Goal: Task Accomplishment & Management: Use online tool/utility

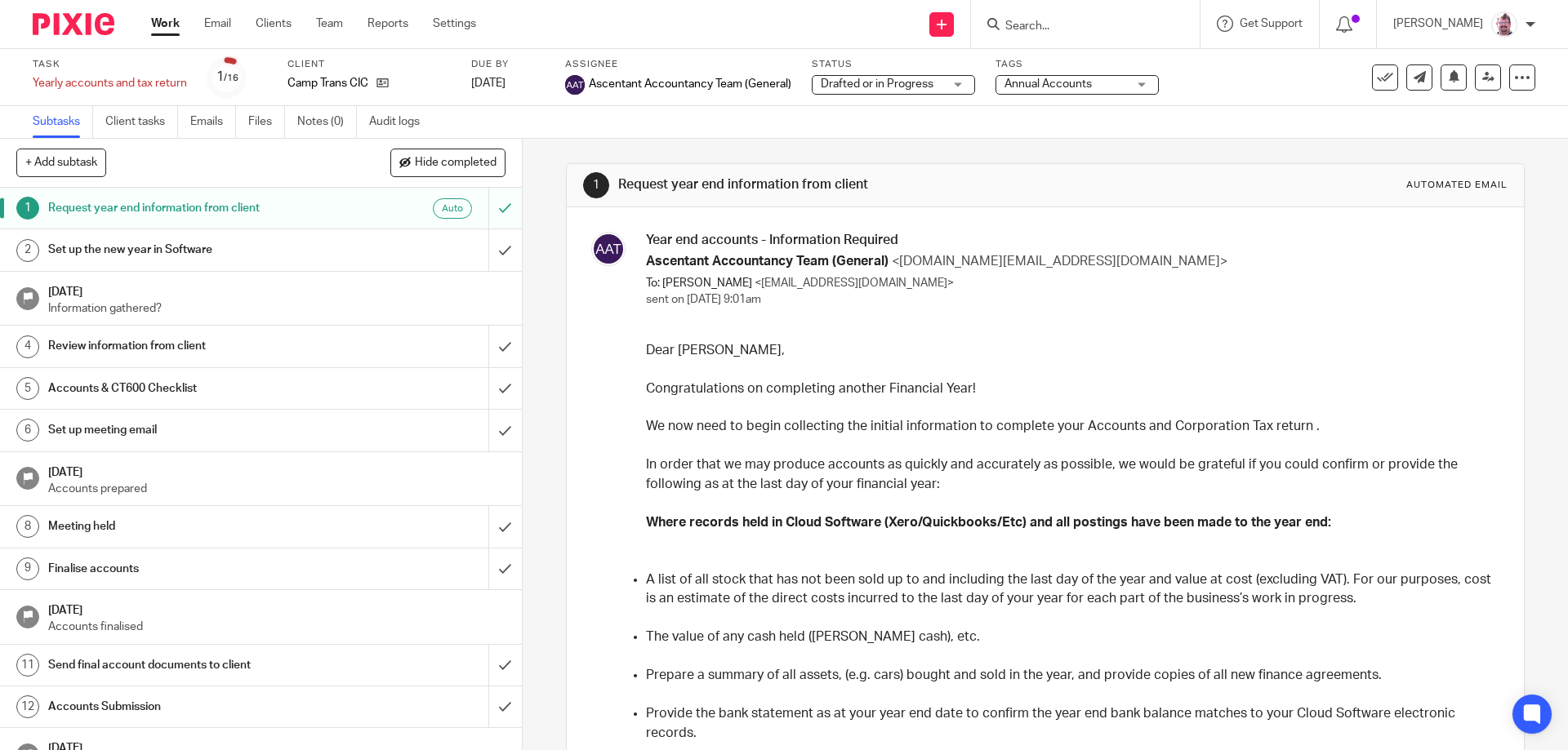
click at [1082, 24] on input "Search" at bounding box center [1077, 27] width 147 height 15
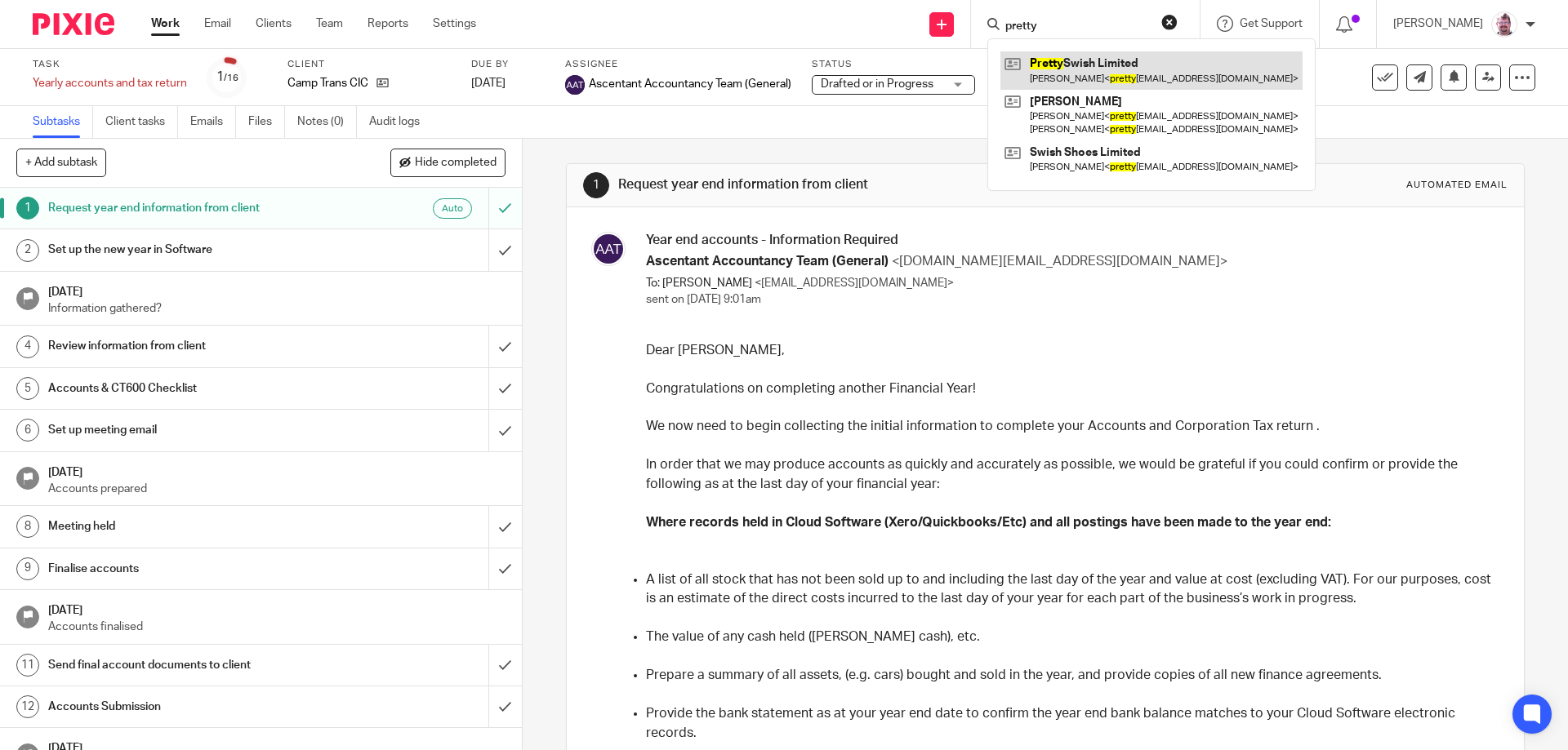
type input "pretty"
click at [1128, 70] on link at bounding box center [1151, 70] width 302 height 38
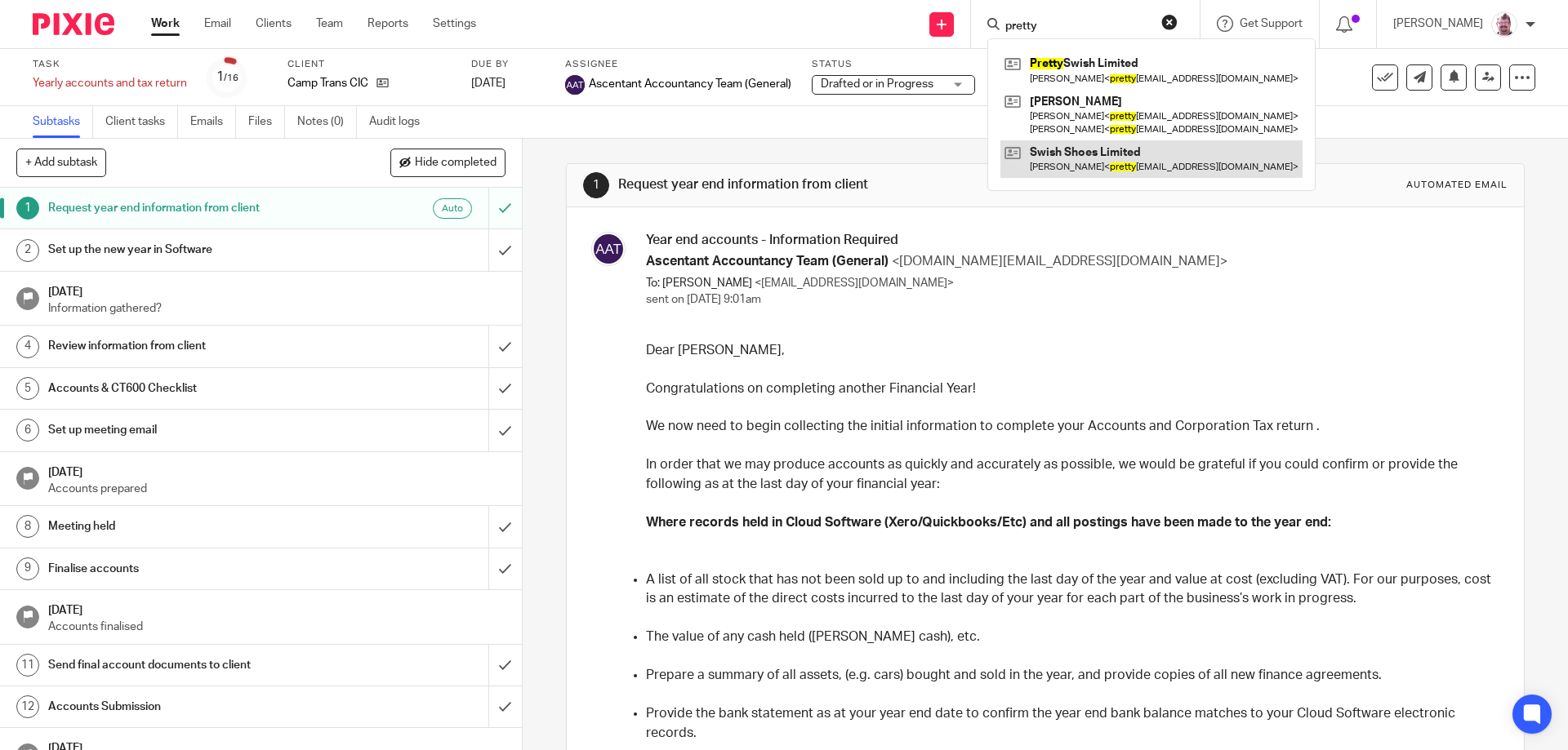
click at [1111, 158] on link at bounding box center [1151, 159] width 302 height 38
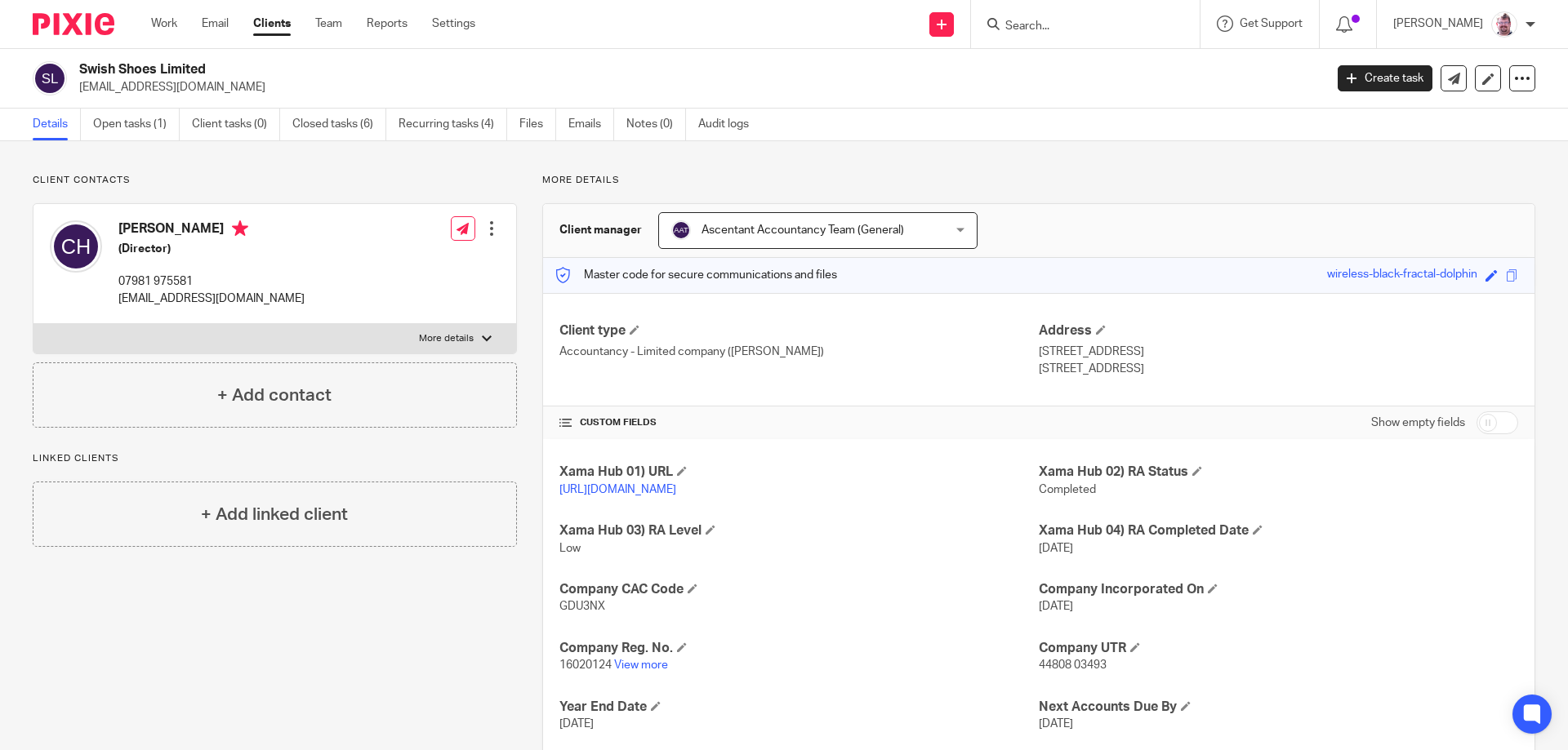
click at [1485, 421] on input "checkbox" at bounding box center [1497, 423] width 42 height 23
checkbox input "true"
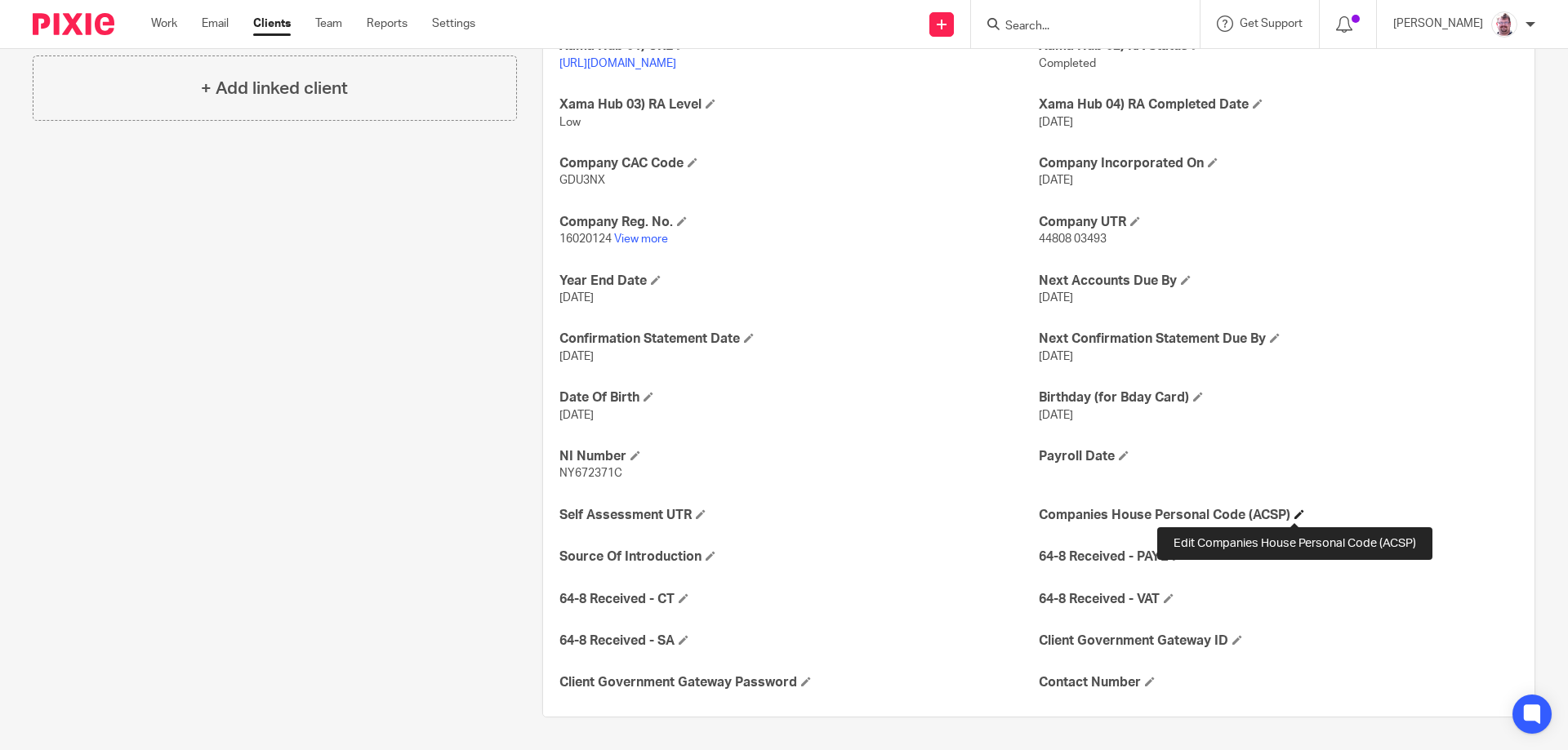
click at [1295, 514] on span at bounding box center [1300, 514] width 10 height 10
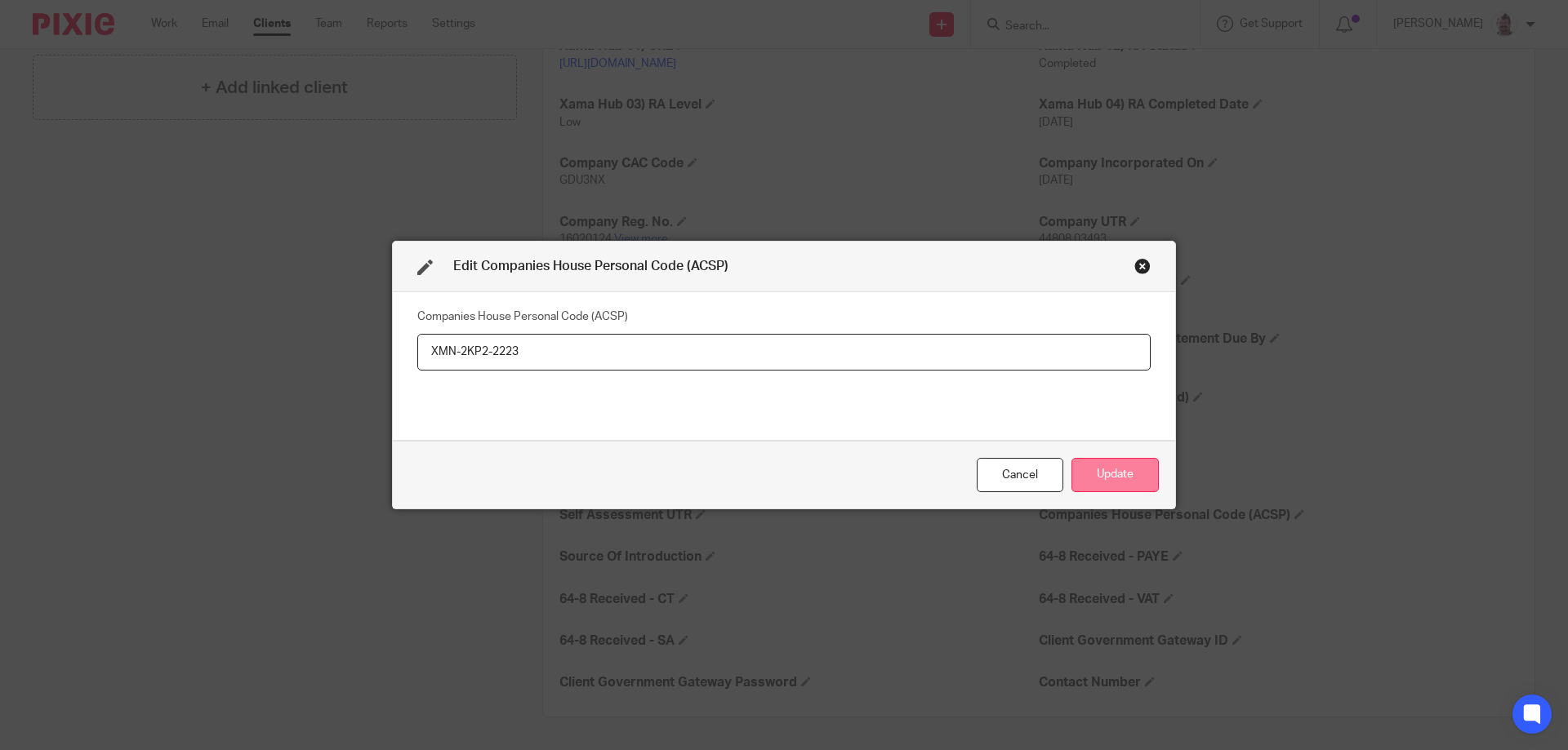
type input "XMN-2KP2-2223"
click at [1100, 465] on button "Update" at bounding box center [1115, 475] width 88 height 35
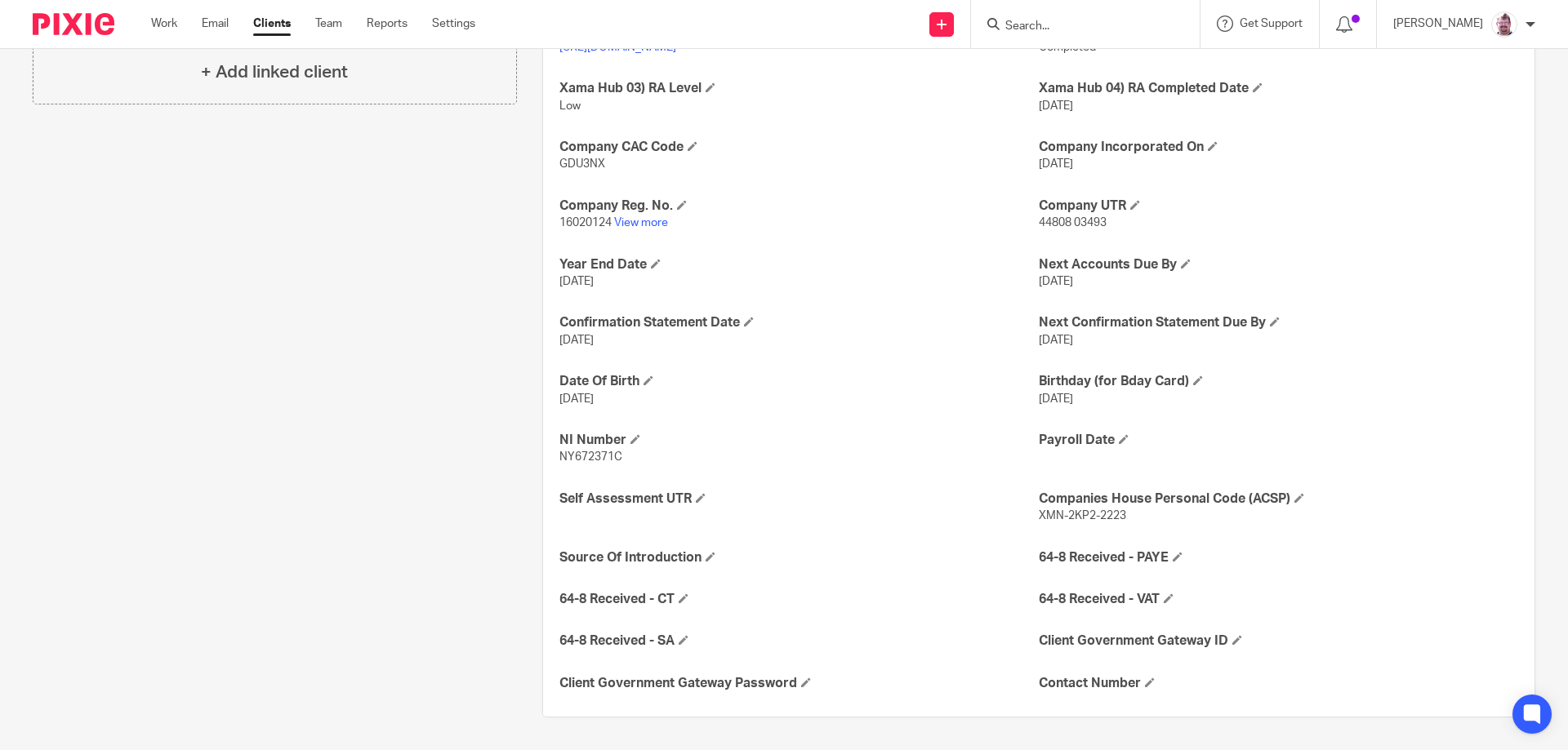
drag, startPoint x: 1553, startPoint y: 182, endPoint x: 1561, endPoint y: 177, distance: 9.4
click at [1561, 177] on main "Swish Shoes Limited prettyswishscarves@gmail.com Create task Update from Compan…" at bounding box center [784, 375] width 1568 height 750
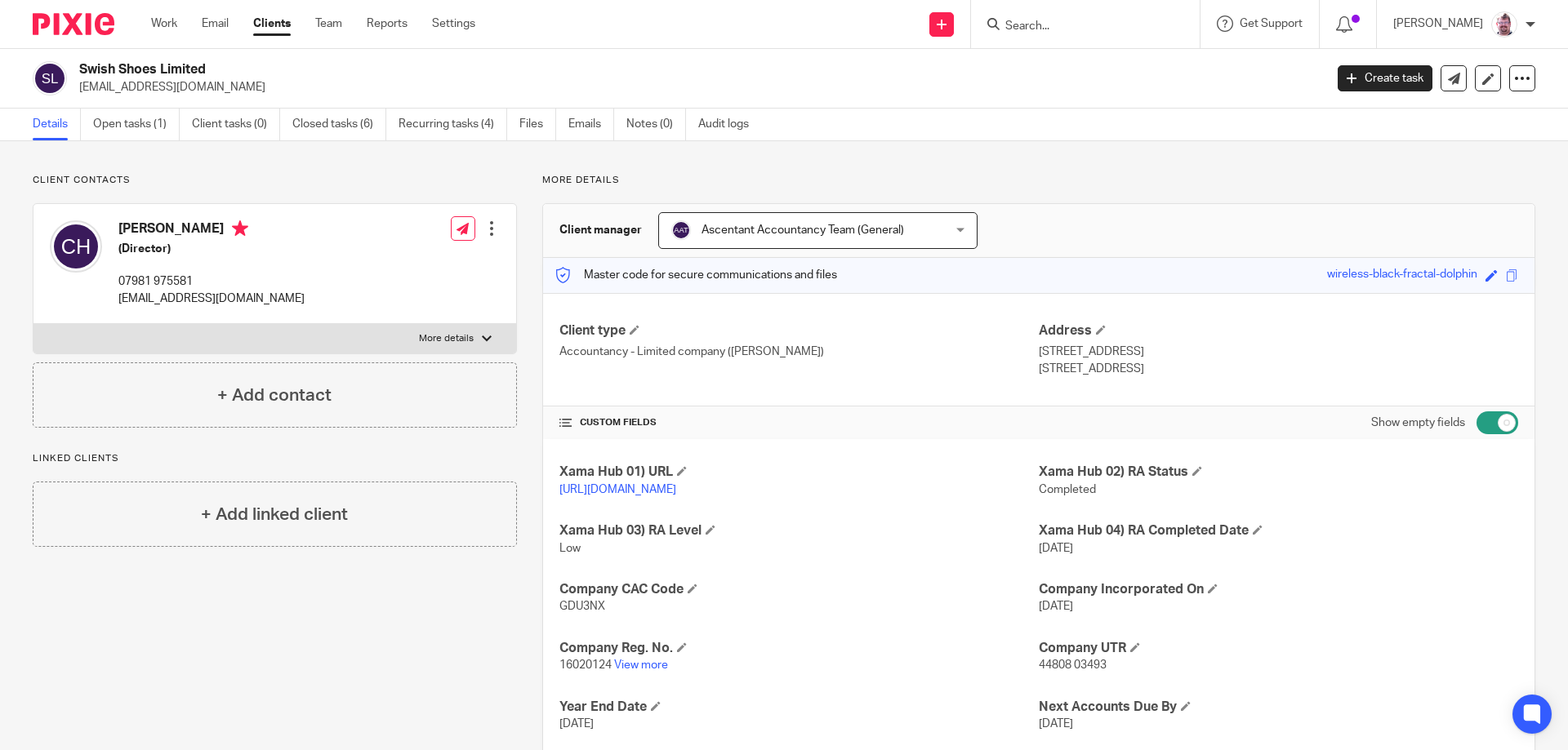
click at [1099, 18] on form at bounding box center [1090, 24] width 174 height 20
click at [1066, 28] on input "Search" at bounding box center [1077, 27] width 147 height 15
type input "hunck"
click at [1091, 70] on link at bounding box center [1138, 70] width 276 height 38
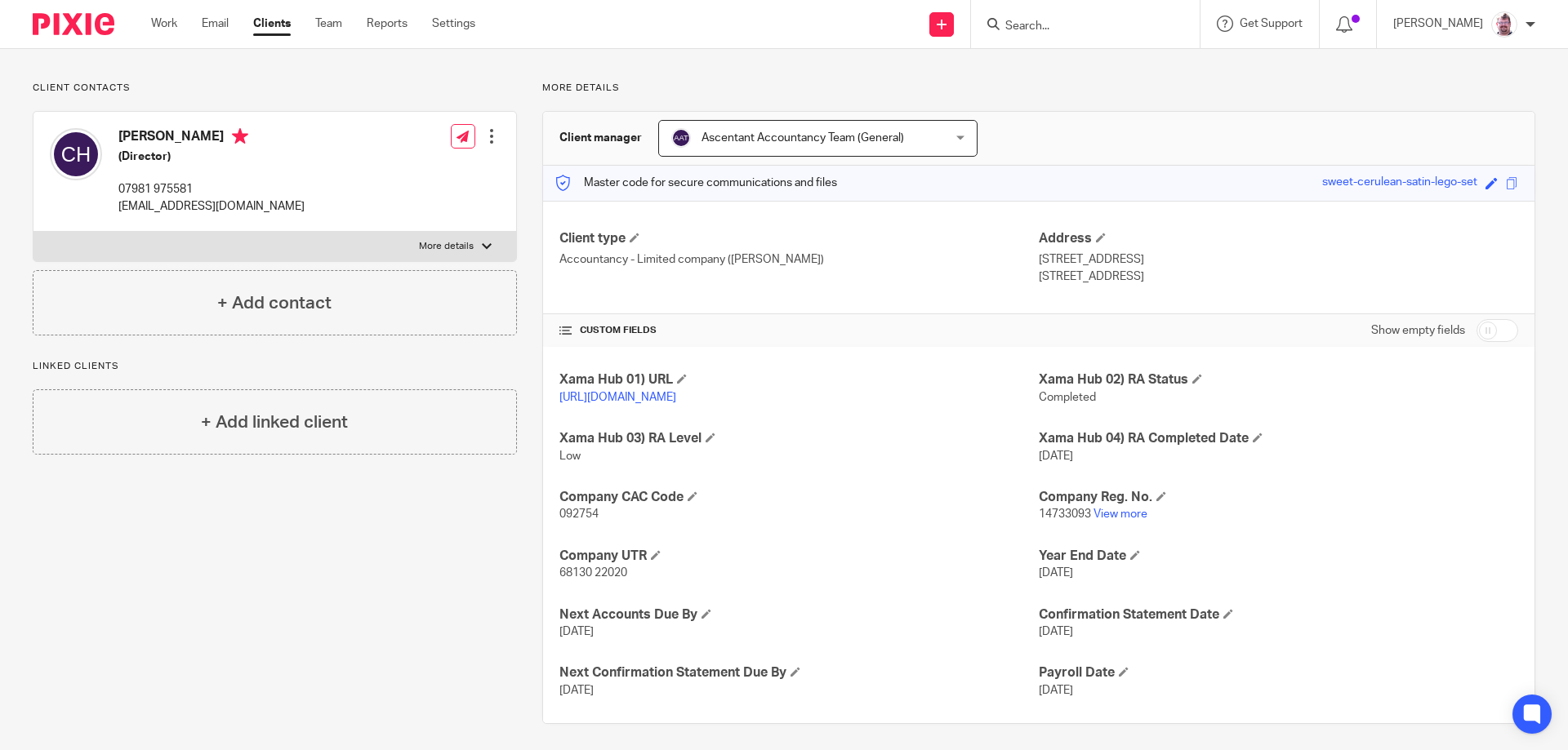
scroll to position [115, 0]
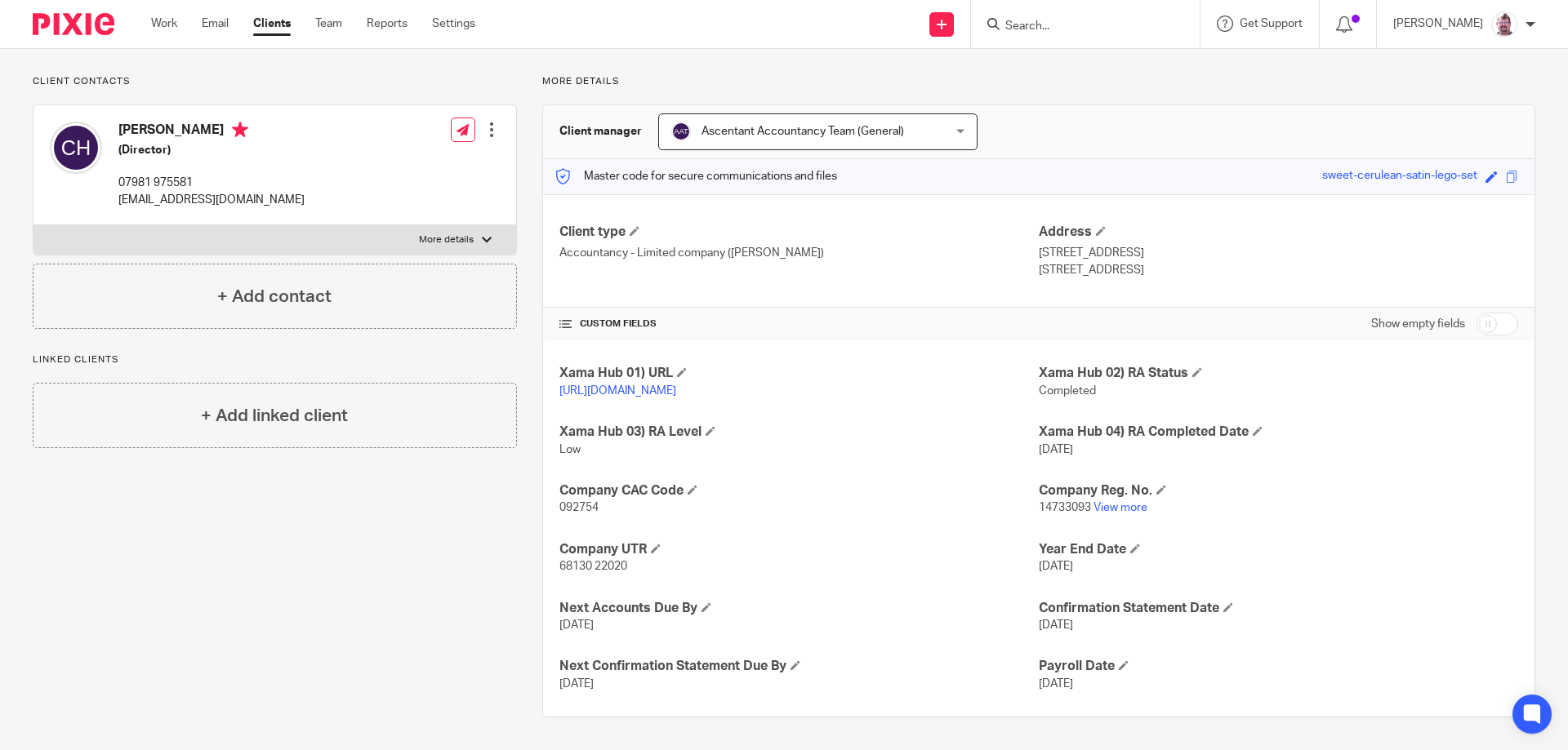
click at [1487, 308] on div "Show empty fields" at bounding box center [1444, 324] width 147 height 33
click at [1483, 312] on input "checkbox" at bounding box center [1497, 324] width 42 height 23
checkbox input "true"
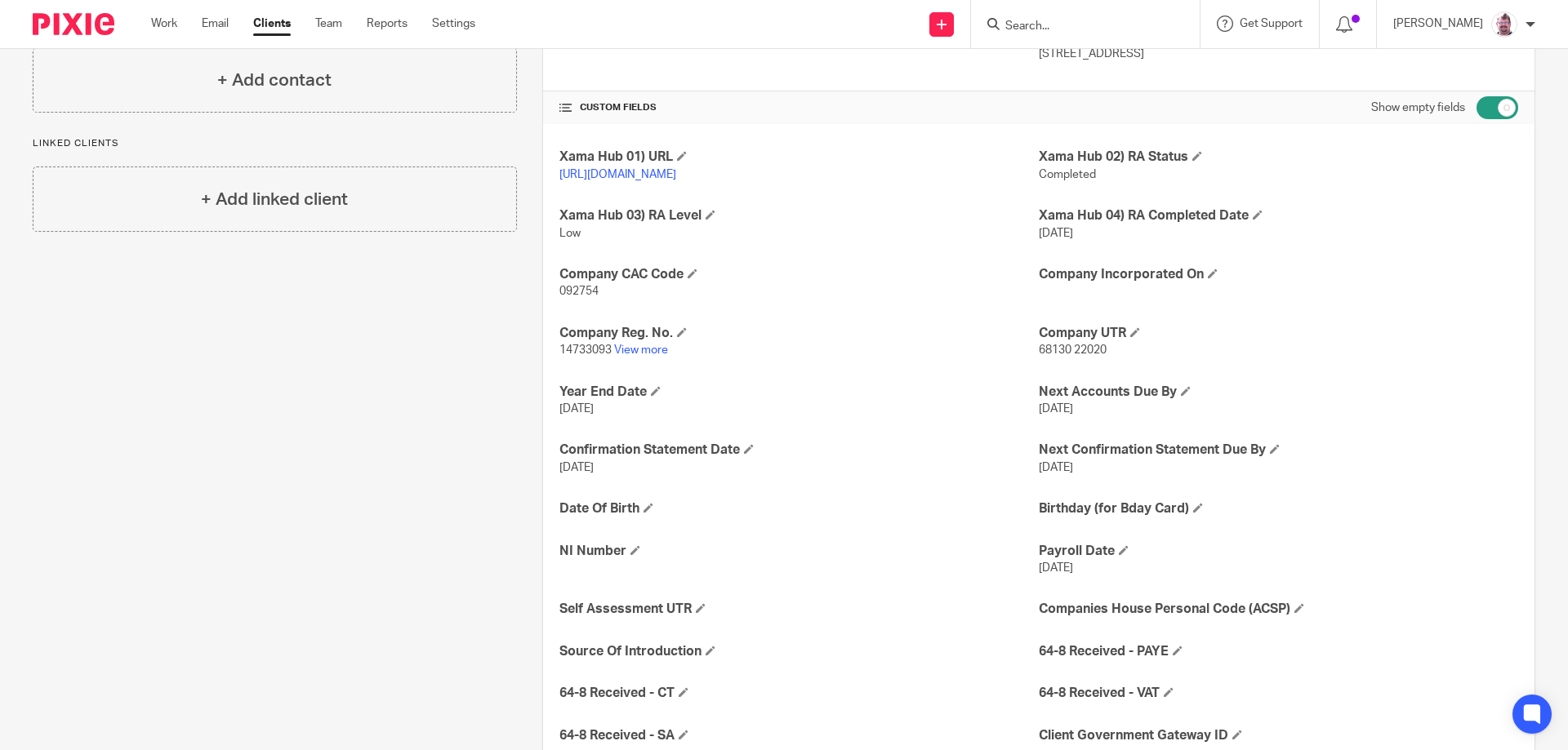
scroll to position [343, 0]
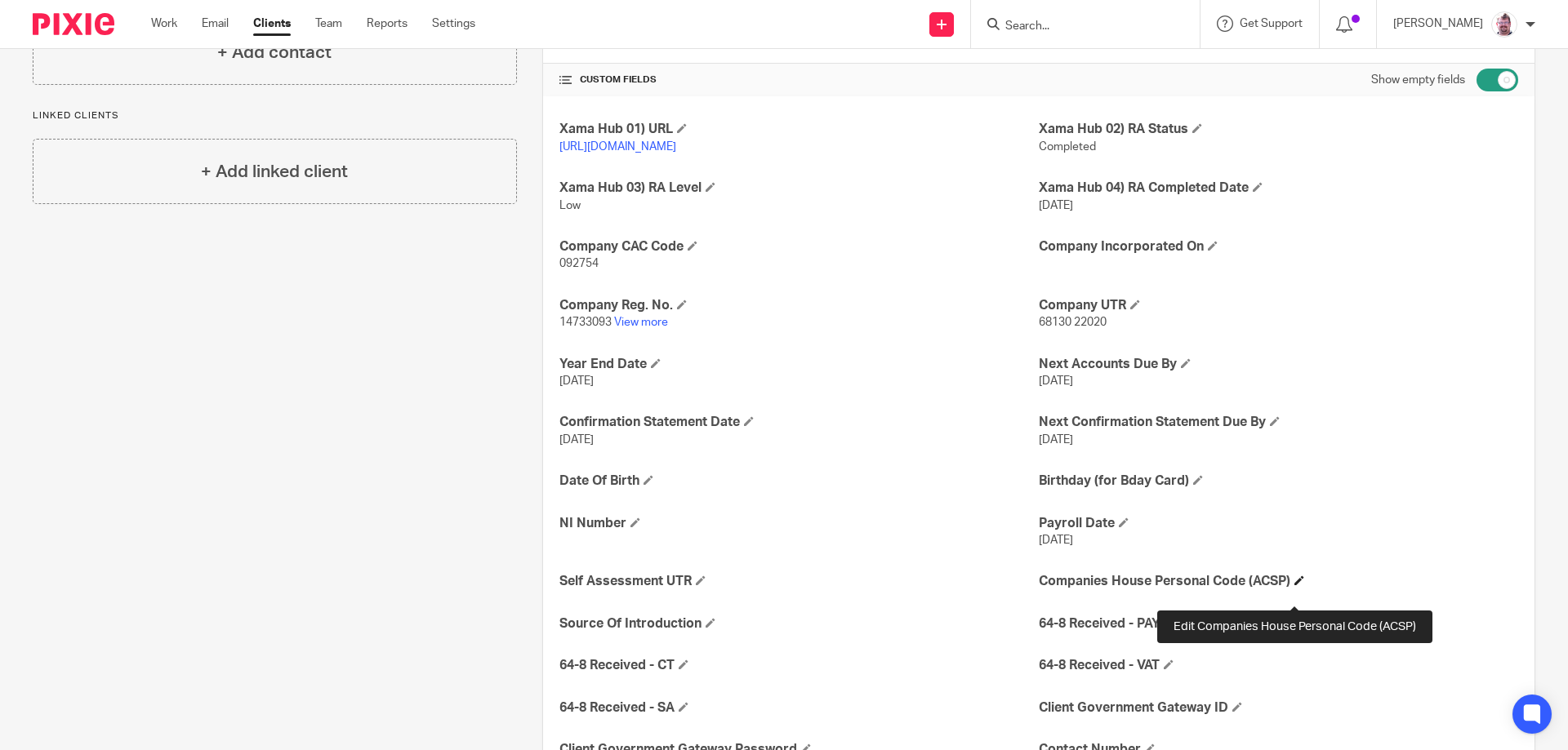
click at [1295, 585] on span at bounding box center [1300, 580] width 10 height 10
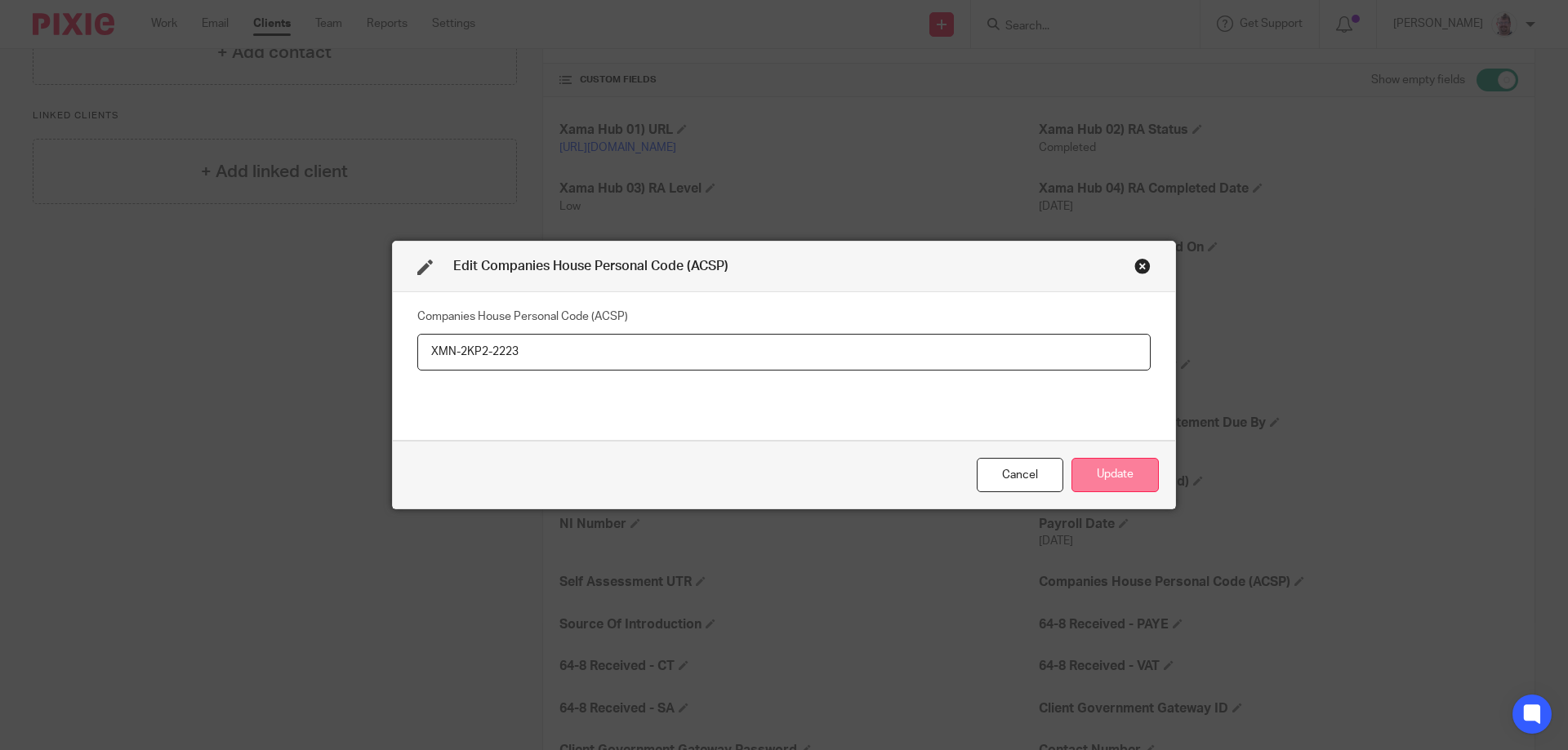
type input "XMN-2KP2-2223"
click at [1115, 478] on button "Update" at bounding box center [1115, 475] width 88 height 35
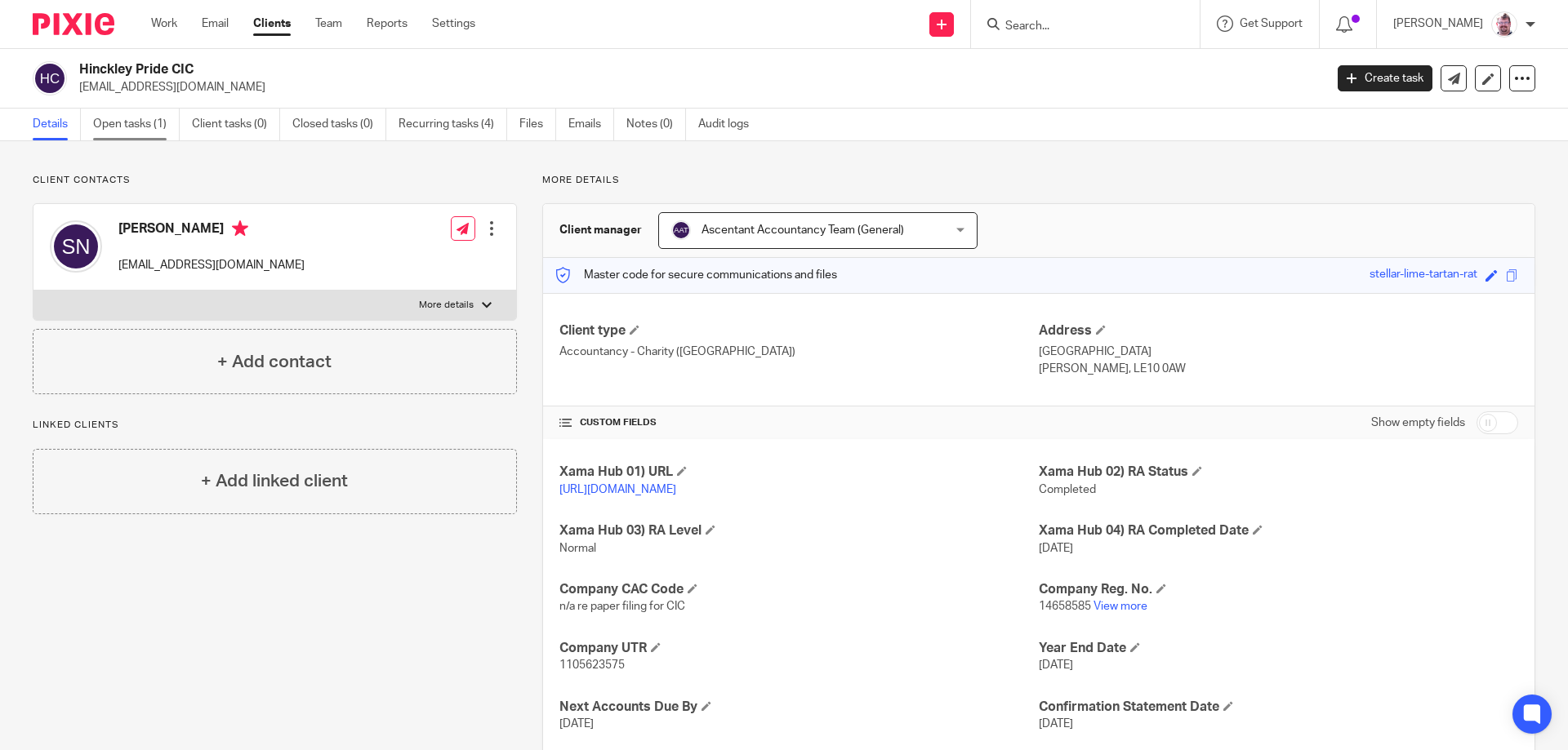
click at [155, 122] on link "Open tasks (1)" at bounding box center [137, 124] width 87 height 32
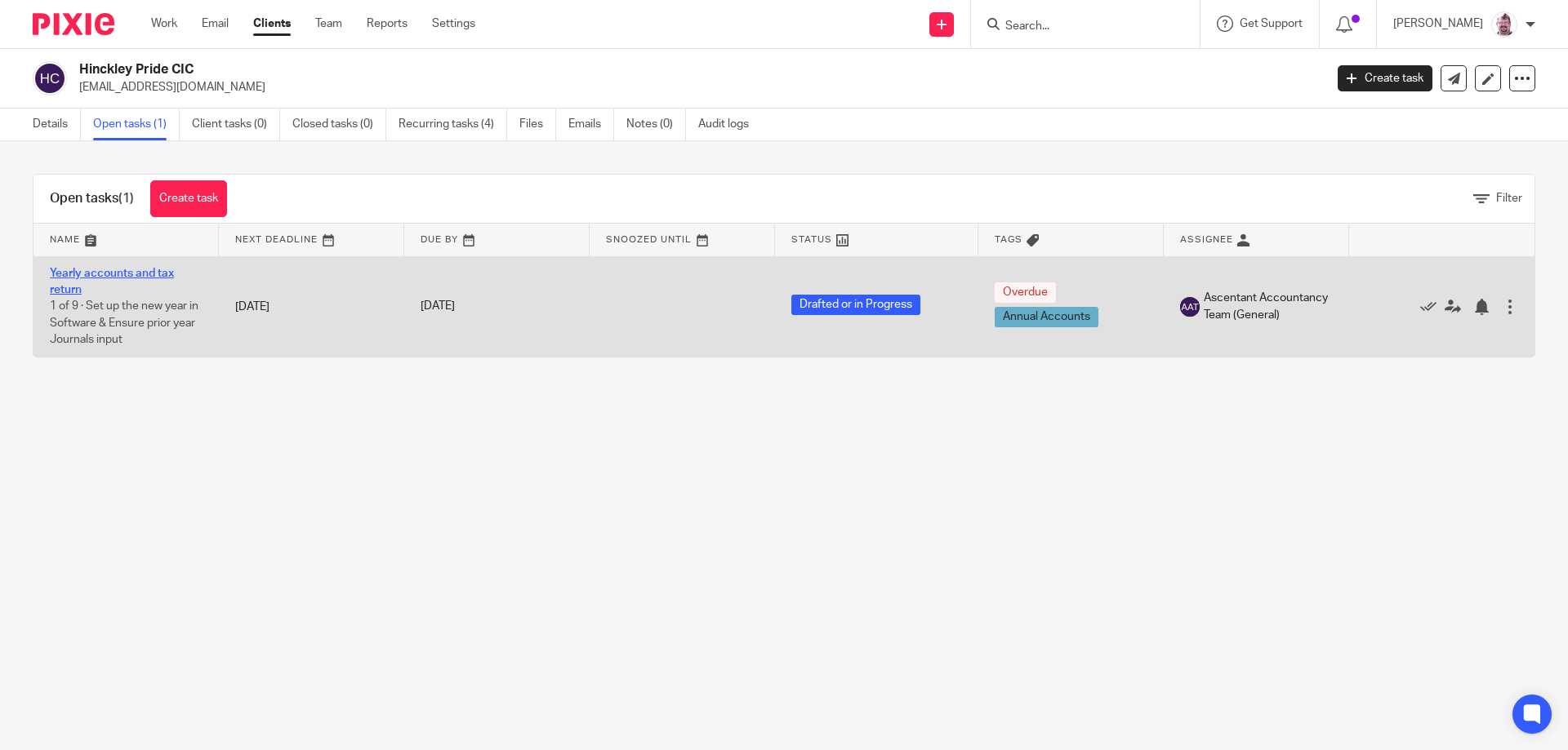
click at [155, 271] on link "Yearly accounts and tax return" at bounding box center [112, 281] width 124 height 28
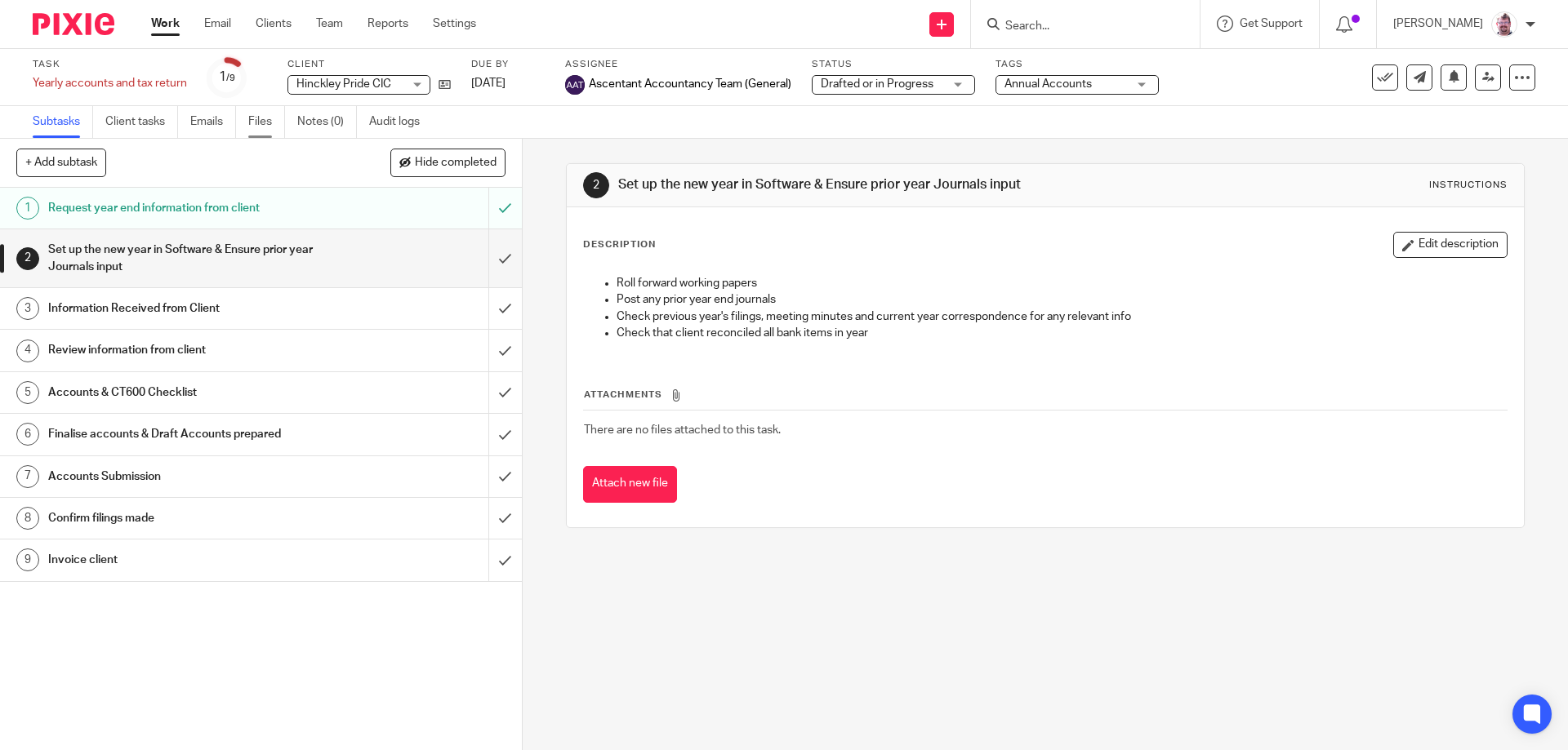
click at [265, 121] on link "Files" at bounding box center [266, 122] width 37 height 32
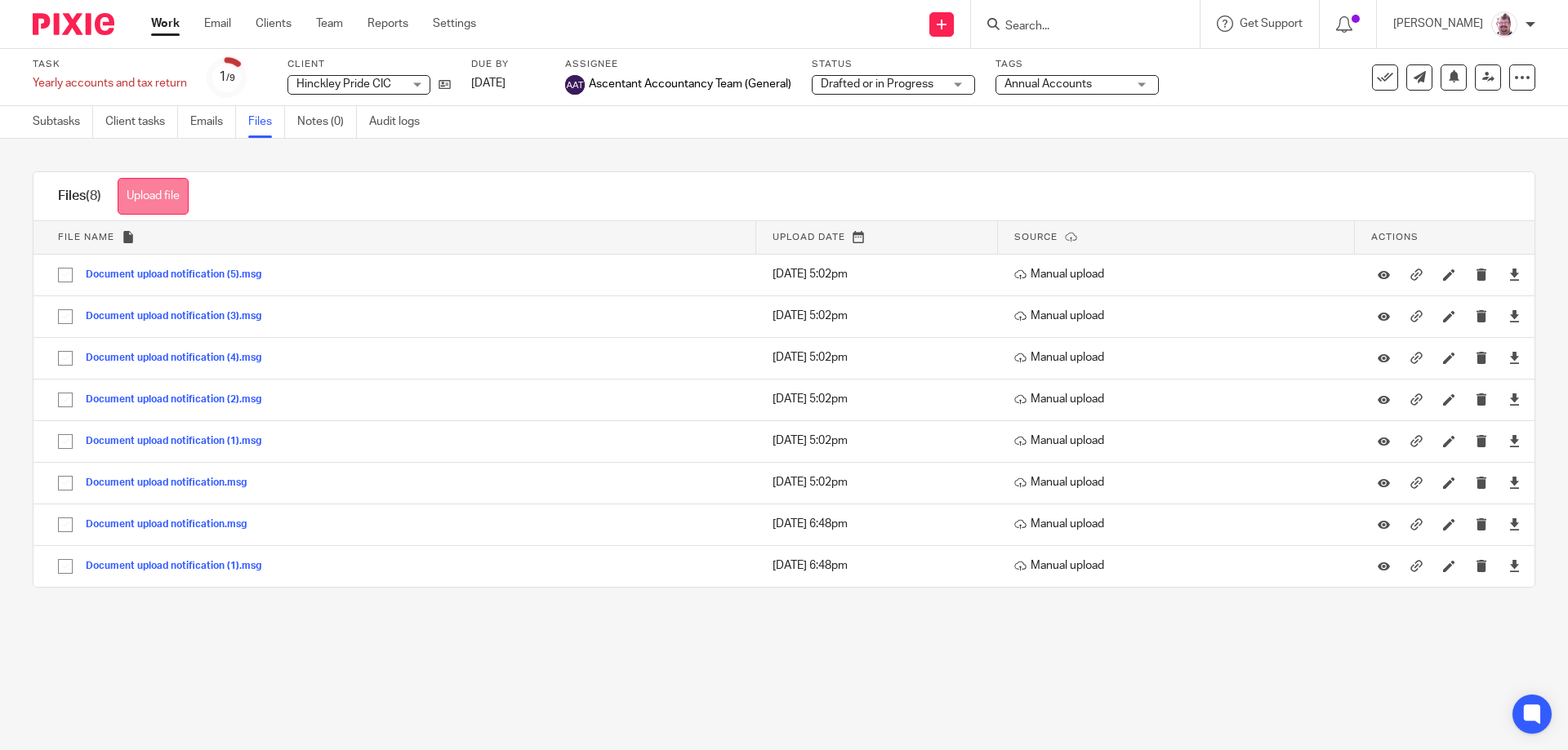
click at [164, 193] on button "Upload file" at bounding box center [153, 196] width 71 height 37
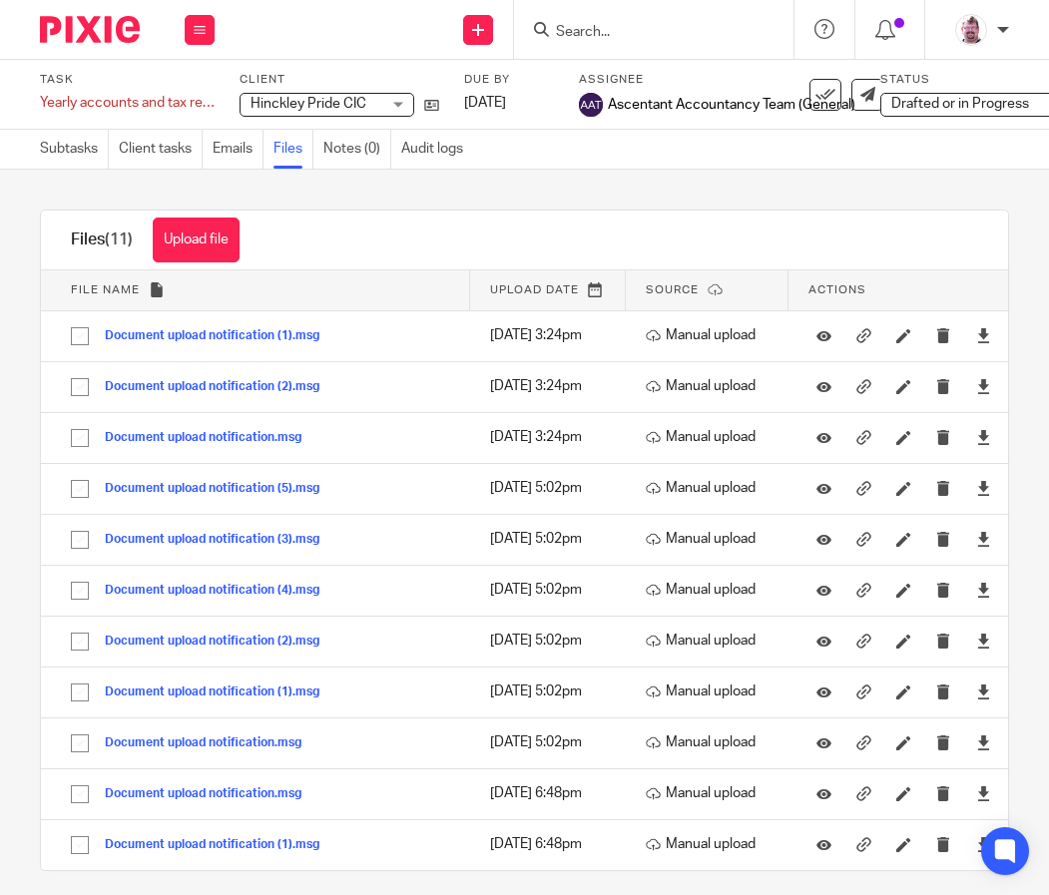
click at [712, 199] on div "Upload file Drag & Drop your files, or click here Files uploading... Files (11)…" at bounding box center [524, 532] width 1049 height 725
click at [587, 30] on input "Search" at bounding box center [644, 33] width 180 height 18
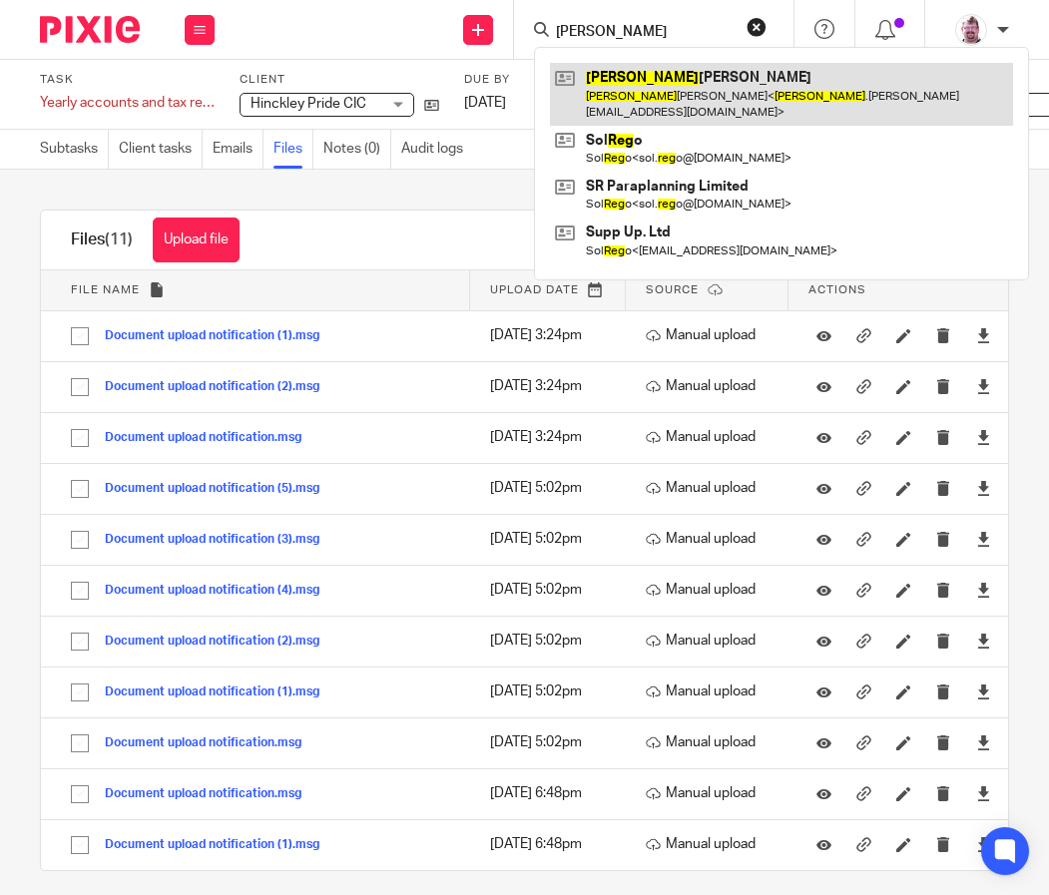
type input "[PERSON_NAME]"
click at [672, 83] on link at bounding box center [781, 94] width 463 height 62
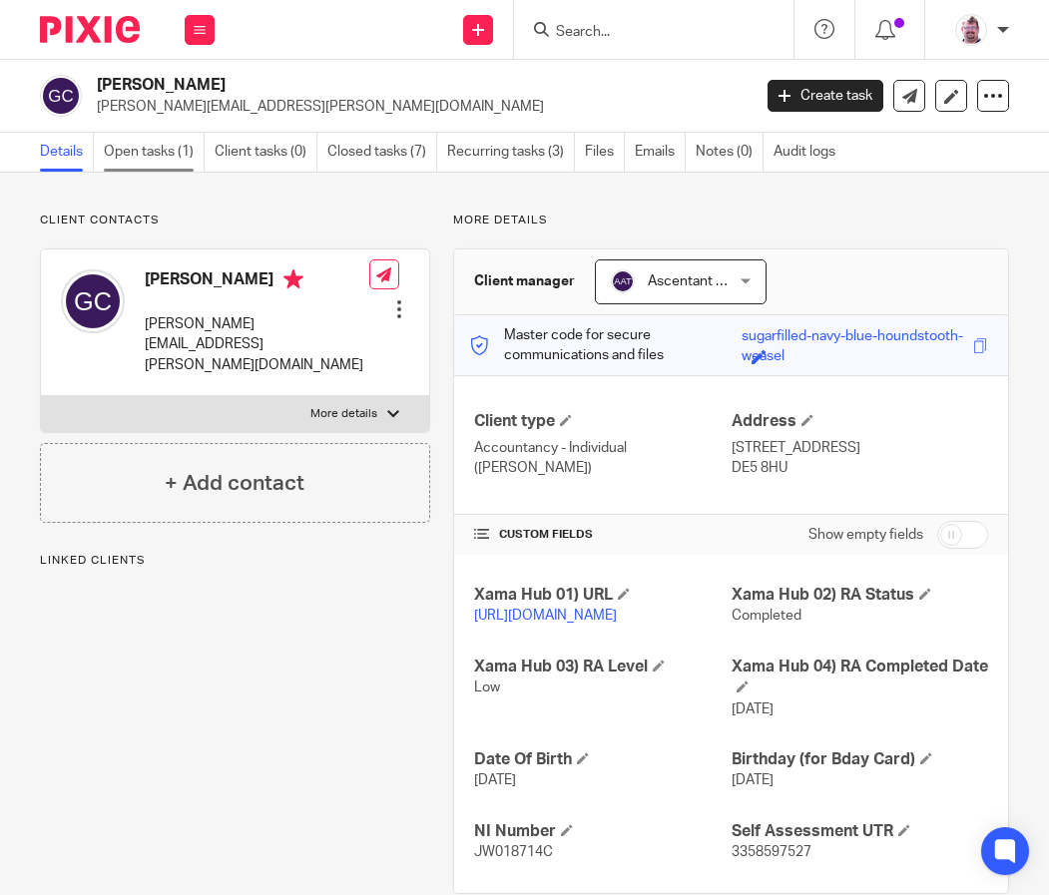
click at [168, 152] on link "Open tasks (1)" at bounding box center [154, 152] width 101 height 39
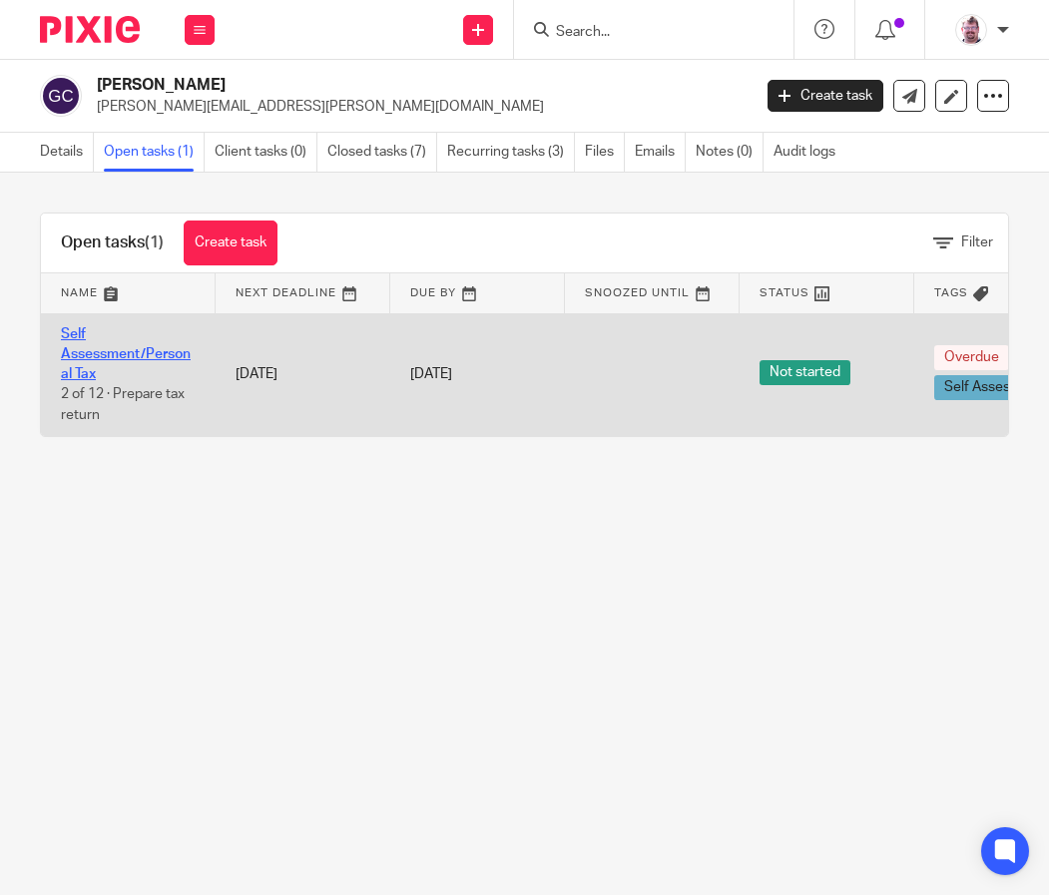
click at [98, 355] on link "Self Assessment/Personal Tax" at bounding box center [126, 354] width 130 height 55
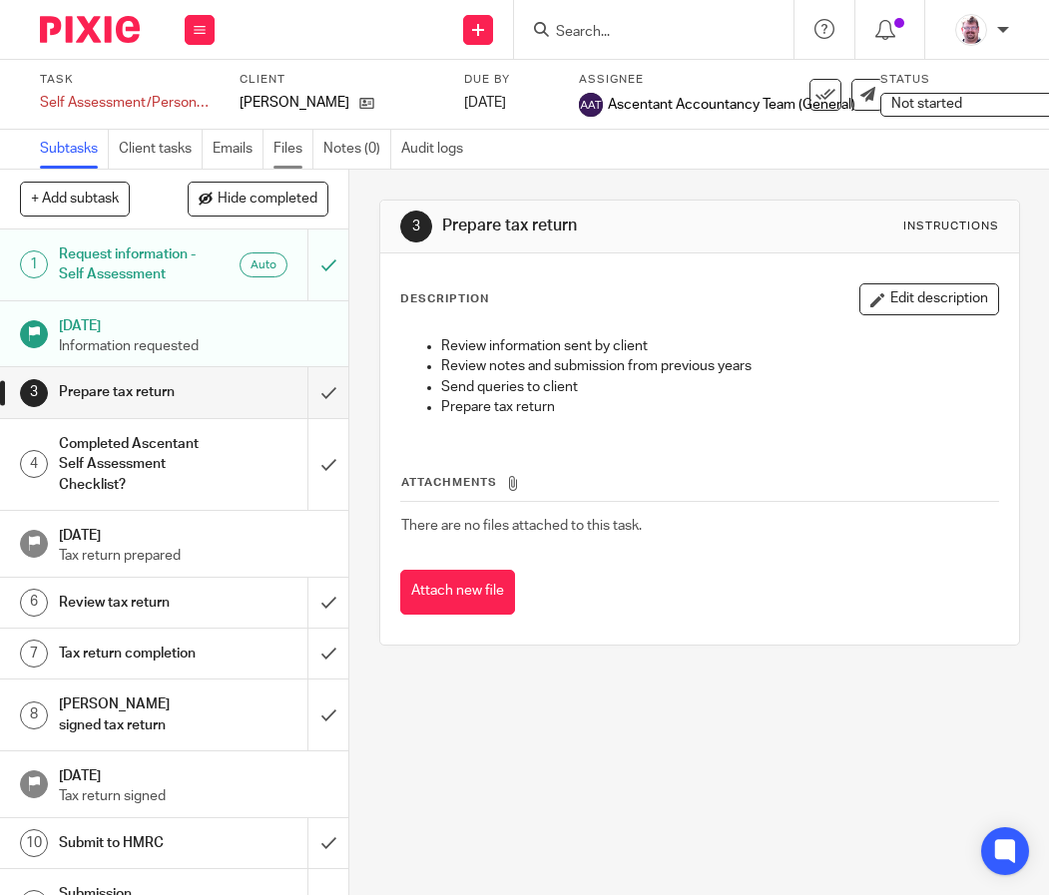
click at [288, 149] on link "Files" at bounding box center [293, 149] width 40 height 39
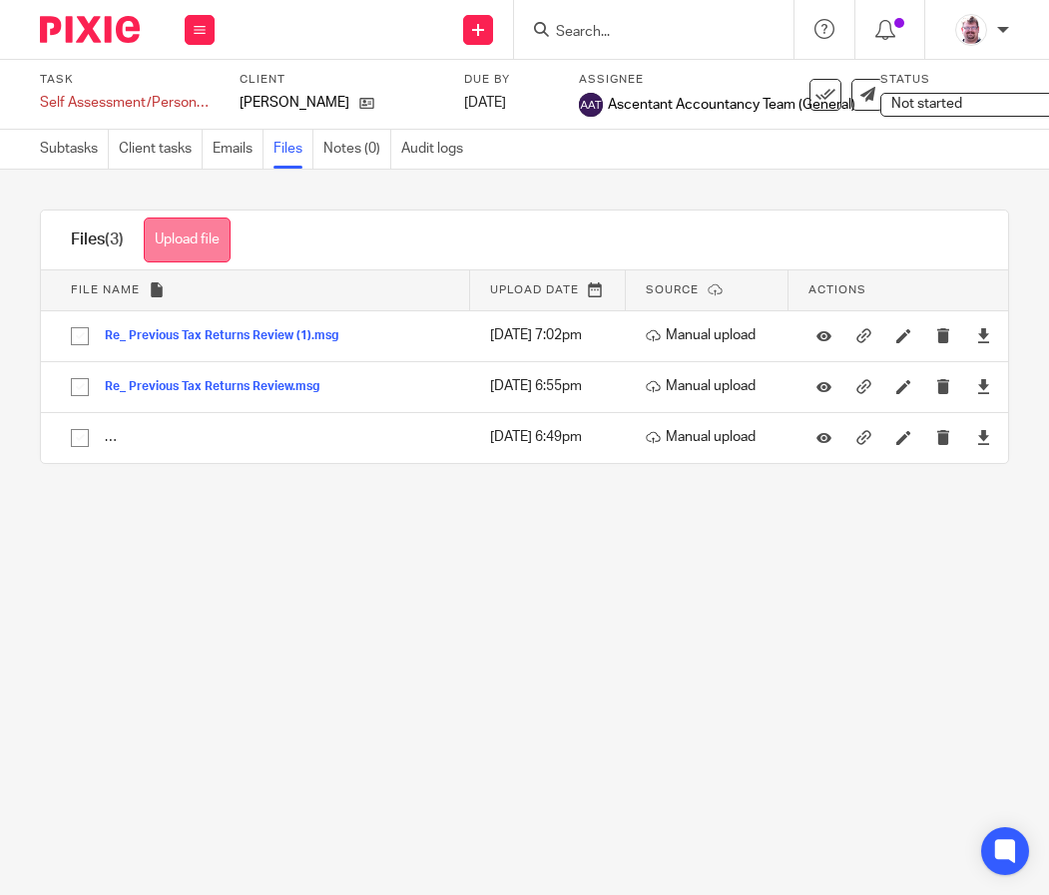
click at [188, 224] on button "Upload file" at bounding box center [187, 240] width 87 height 45
